Goal: Browse casually

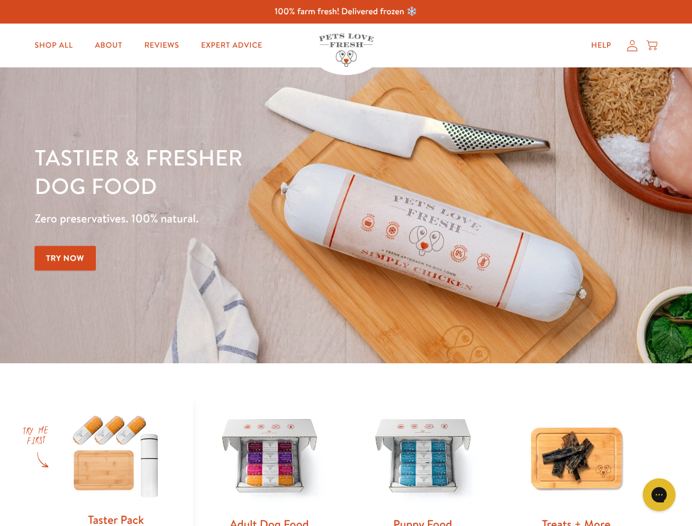
click at [346, 263] on div "Tastier & fresher dog food Zero preservatives. 100% natural. Try Now" at bounding box center [242, 215] width 415 height 145
click at [659, 495] on icon "Gorgias live chat" at bounding box center [659, 494] width 10 height 10
